Goal: Task Accomplishment & Management: Manage account settings

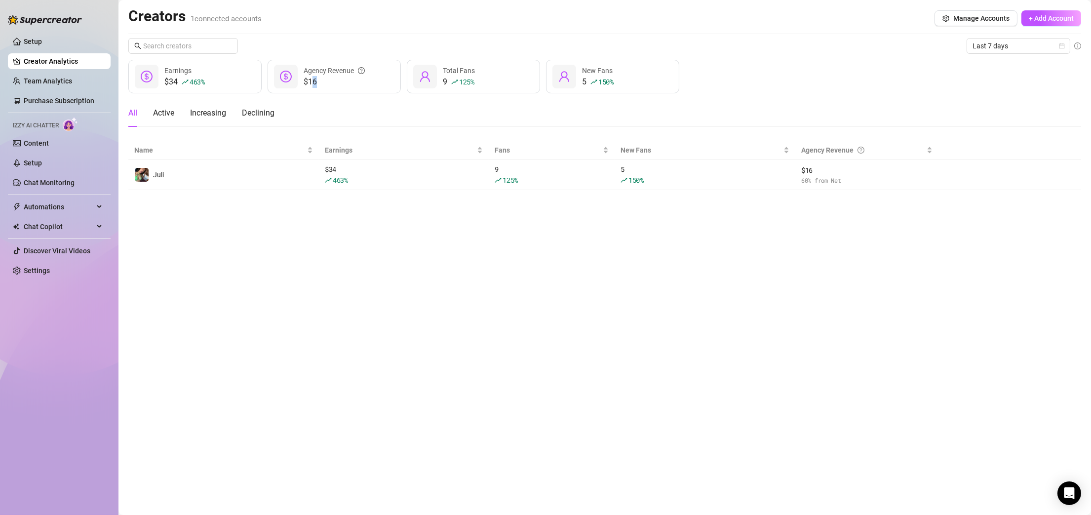
drag, startPoint x: 314, startPoint y: 80, endPoint x: 332, endPoint y: 80, distance: 18.3
click at [332, 80] on span "$16" at bounding box center [334, 82] width 61 height 12
click at [471, 82] on span "125 %" at bounding box center [466, 81] width 15 height 9
click at [605, 83] on span "150 %" at bounding box center [605, 81] width 15 height 9
drag, startPoint x: 641, startPoint y: 84, endPoint x: 592, endPoint y: 87, distance: 49.4
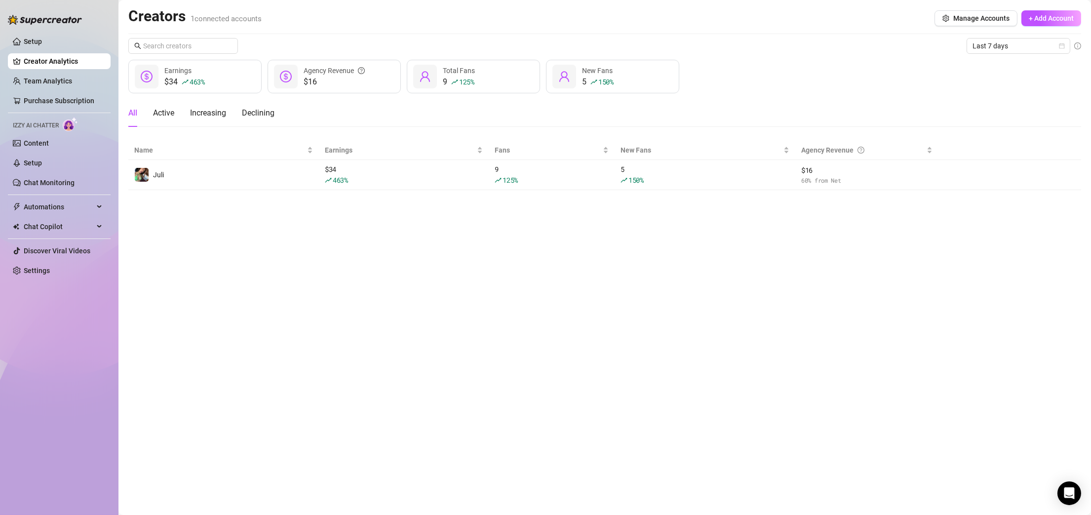
click at [592, 87] on div "5 150 % New Fans" at bounding box center [612, 77] width 133 height 34
